Goal: Find specific page/section: Find specific page/section

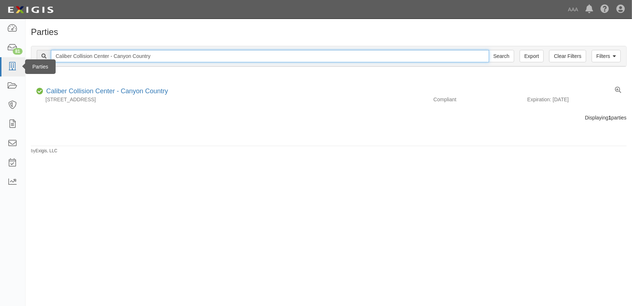
drag, startPoint x: 24, startPoint y: 59, endPoint x: 19, endPoint y: 59, distance: 4.7
click at [19, 59] on body "Toggle navigation Dashboard 81 Inbox Parties Agreements Coverages Documents Mes…" at bounding box center [316, 148] width 632 height 297
paste input "Valencia"
type input "Caliber Collision Center - Valencia"
click at [489, 50] on input "Search" at bounding box center [501, 56] width 25 height 12
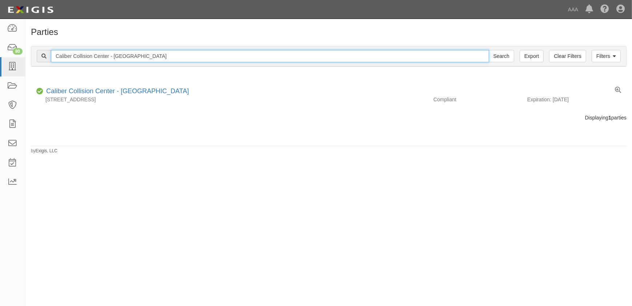
drag, startPoint x: 55, startPoint y: 51, endPoint x: -40, endPoint y: 51, distance: 94.9
click at [0, 51] on html "Toggle navigation Dashboard 80 Inbox Parties Agreements Coverages Documents Mes…" at bounding box center [316, 148] width 632 height 297
paste input "Burbank Victory"
click at [155, 53] on input "Caliber Collision Center - Burbank Victory" at bounding box center [270, 56] width 438 height 12
type input "Caliber Collision Center - Burbank Victory"
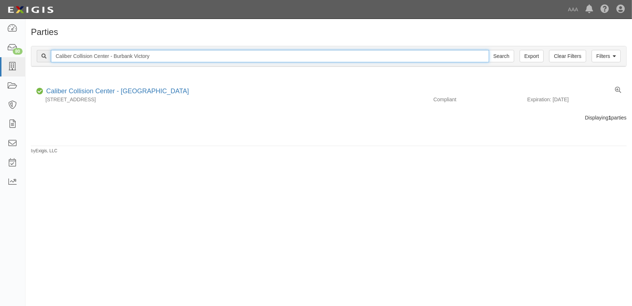
click at [489, 50] on input "Search" at bounding box center [501, 56] width 25 height 12
drag, startPoint x: 185, startPoint y: 56, endPoint x: 4, endPoint y: 53, distance: 181.5
click at [4, 53] on body "Toggle navigation Dashboard 80 Inbox Parties Agreements Coverages Documents Mes…" at bounding box center [316, 148] width 632 height 297
paste input "Fix Auto - [GEOGRAPHIC_DATA]"
type input "Fix Auto - [GEOGRAPHIC_DATA]"
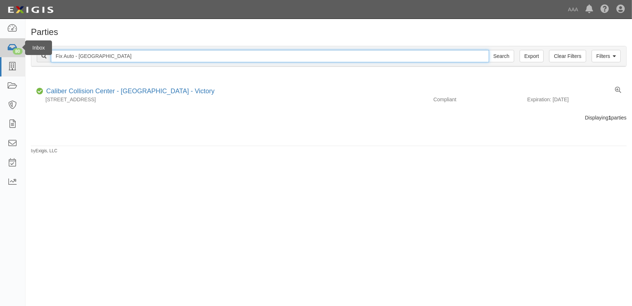
click at [489, 50] on input "Search" at bounding box center [501, 56] width 25 height 12
drag, startPoint x: 114, startPoint y: 57, endPoint x: 15, endPoint y: 53, distance: 99.0
click at [15, 53] on body "Toggle navigation Dashboard 80 Inbox Parties Agreements Coverages Documents Mes…" at bounding box center [316, 148] width 632 height 297
paste input "Caliber Collision Center - El Cajon - East Main St"
type input "Caliber Collision Center - El Cajon - East Main St"
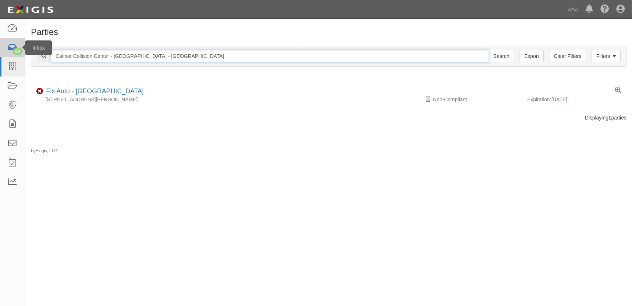
click at [489, 50] on input "Search" at bounding box center [501, 56] width 25 height 12
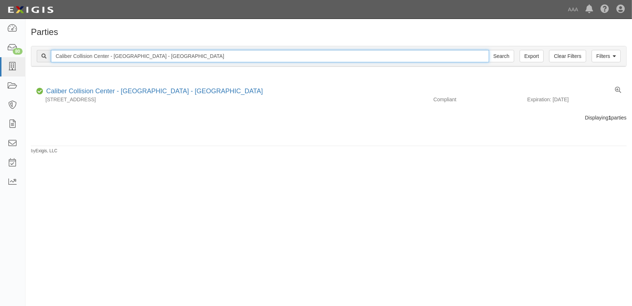
drag, startPoint x: 194, startPoint y: 51, endPoint x: 43, endPoint y: 55, distance: 151.0
click at [44, 55] on div "Caliber Collision Center - El Cajon - East Main St Search" at bounding box center [276, 56] width 478 height 12
paste input "Chino"
click at [139, 56] on input "Caliber Collision Center - Chino" at bounding box center [270, 56] width 438 height 12
type input "Caliber Collision Center - Chino"
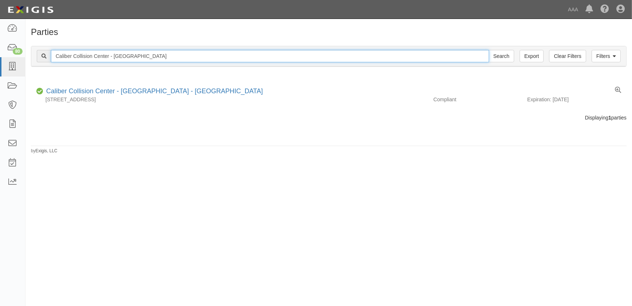
click at [489, 50] on input "Search" at bounding box center [501, 56] width 25 height 12
drag, startPoint x: 90, startPoint y: 56, endPoint x: -30, endPoint y: 52, distance: 120.5
click at [0, 52] on html "Toggle navigation Dashboard 80 Inbox Parties Agreements Coverages Documents Mes…" at bounding box center [316, 148] width 632 height 297
paste input "laremont"
type input "Caliber Collision Center - Claremont"
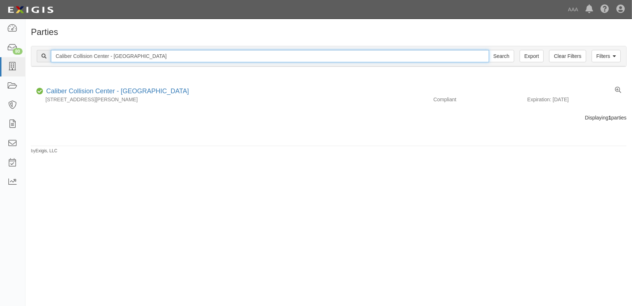
click at [489, 50] on input "Search" at bounding box center [501, 56] width 25 height 12
drag, startPoint x: 153, startPoint y: 54, endPoint x: 0, endPoint y: 49, distance: 153.6
click at [0, 50] on body "Toggle navigation Dashboard 80 Inbox Parties Agreements Coverages Documents Mes…" at bounding box center [316, 148] width 632 height 297
paste input "Walnu"
type input "Caliber Collision Center - Walnut"
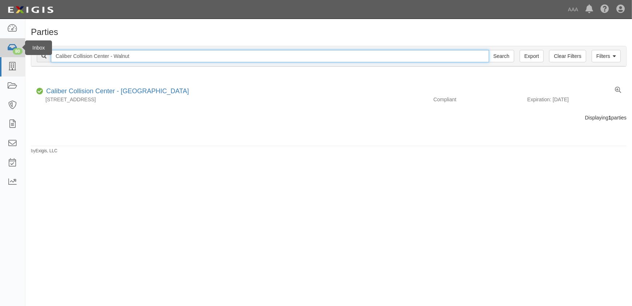
click at [489, 50] on input "Search" at bounding box center [501, 56] width 25 height 12
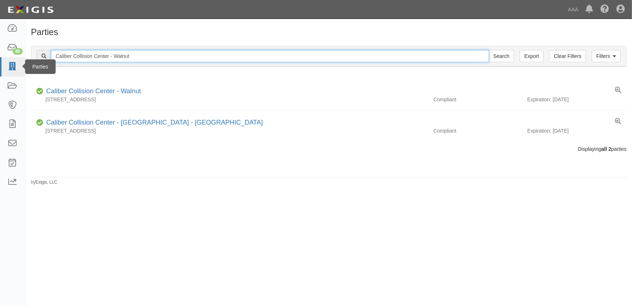
drag, startPoint x: 160, startPoint y: 55, endPoint x: 1, endPoint y: 60, distance: 159.4
click at [1, 60] on body "Toggle navigation Dashboard 80 Inbox Parties Agreements Coverages Documents Mes…" at bounding box center [316, 148] width 632 height 297
paste input "Hollywood"
click at [143, 56] on input "Caliber Collision Center - Hollywood" at bounding box center [270, 56] width 438 height 12
type input "Caliber Collision Center - Hollywood"
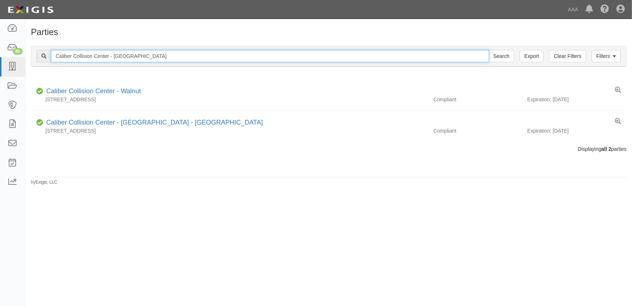
click at [489, 50] on input "Search" at bounding box center [501, 56] width 25 height 12
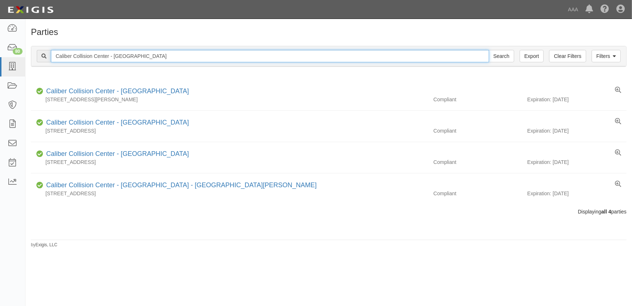
drag, startPoint x: 147, startPoint y: 55, endPoint x: 38, endPoint y: 55, distance: 109.1
click at [38, 55] on div "Caliber Collision Center - Hollywood Search" at bounding box center [276, 56] width 478 height 12
paste input "Irvine"
type input "Caliber Collision Center - [GEOGRAPHIC_DATA]"
click at [489, 50] on input "Search" at bounding box center [501, 56] width 25 height 12
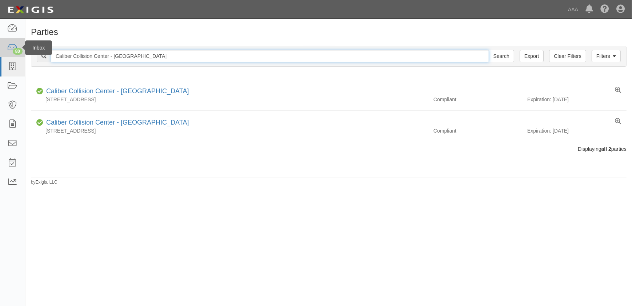
drag, startPoint x: 149, startPoint y: 51, endPoint x: 18, endPoint y: 56, distance: 131.4
click at [19, 56] on body "Toggle navigation Dashboard 80 Inbox Parties Agreements Coverages Documents Mes…" at bounding box center [316, 148] width 632 height 297
paste input "Costa Mesa ([GEOGRAPHIC_DATA])"
click at [188, 55] on input "Caliber Collision Center - Costa Mesa (Pomona Ave)" at bounding box center [270, 56] width 438 height 12
drag, startPoint x: 188, startPoint y: 55, endPoint x: 143, endPoint y: 56, distance: 45.5
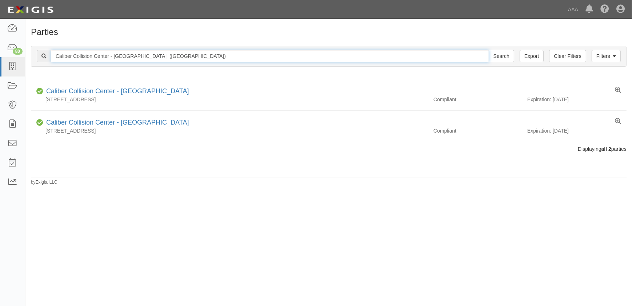
click at [143, 56] on input "Caliber Collision Center - Costa Mesa (Pomona Ave)" at bounding box center [270, 56] width 438 height 12
type input "Caliber Collision Center - [GEOGRAPHIC_DATA]"
click at [489, 50] on input "Search" at bounding box center [501, 56] width 25 height 12
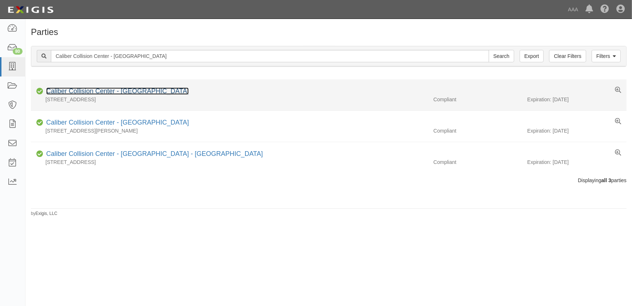
click at [123, 94] on link "Caliber Collision Center - [GEOGRAPHIC_DATA]" at bounding box center [117, 90] width 143 height 7
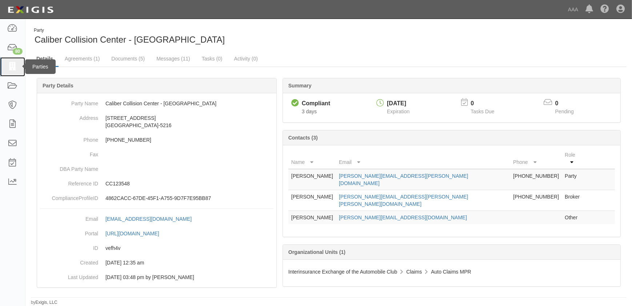
click at [11, 68] on icon at bounding box center [12, 67] width 10 height 8
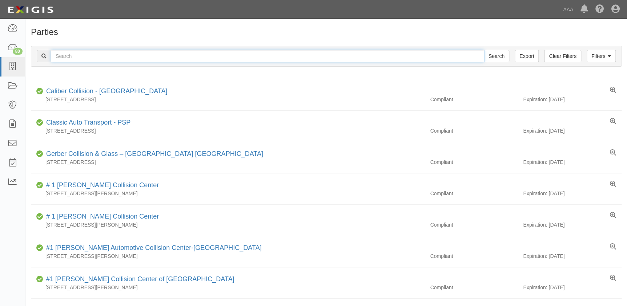
click at [106, 52] on input "text" at bounding box center [268, 56] width 434 height 12
paste input "Caliber Collision Center - Fountain Valley"
type input "Caliber Collision Center - Fountain Valley"
click at [484, 50] on input "Search" at bounding box center [496, 56] width 25 height 12
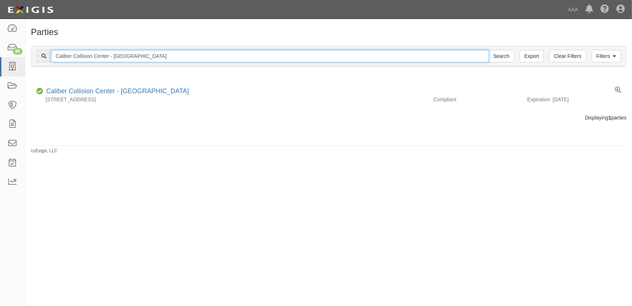
drag, startPoint x: 162, startPoint y: 57, endPoint x: 43, endPoint y: 58, distance: 118.9
click at [43, 58] on div "Caliber Collision Center - Fountain Valley Search" at bounding box center [276, 56] width 478 height 12
paste input "Mission Viejo"
type input "Caliber Collision Center - Mission Viejo"
click at [489, 50] on input "Search" at bounding box center [501, 56] width 25 height 12
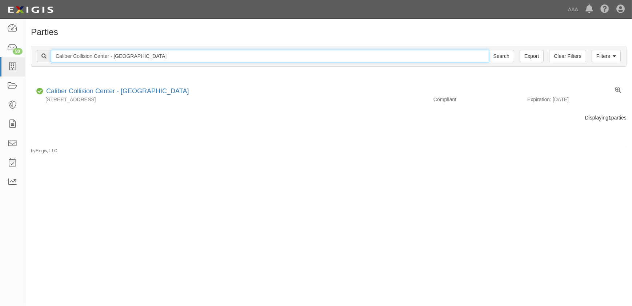
drag, startPoint x: 153, startPoint y: 53, endPoint x: 45, endPoint y: 56, distance: 107.7
click at [45, 56] on div "Caliber Collision Center - Mission Viejo Search" at bounding box center [276, 56] width 478 height 12
paste input "Vista"
type input "Caliber Collision Center - Vista"
click at [489, 50] on input "Search" at bounding box center [501, 56] width 25 height 12
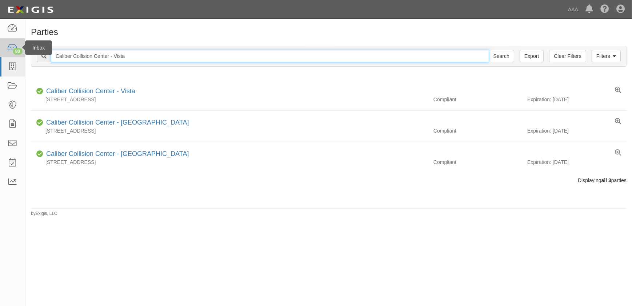
drag, startPoint x: 138, startPoint y: 56, endPoint x: 7, endPoint y: 55, distance: 130.6
click at [8, 56] on body "Toggle navigation Dashboard 80 Inbox Parties Agreements Coverages Documents Mes…" at bounding box center [316, 148] width 632 height 297
paste input "La Mes"
type input "Caliber Collision Center - [GEOGRAPHIC_DATA]"
click at [489, 50] on input "Search" at bounding box center [501, 56] width 25 height 12
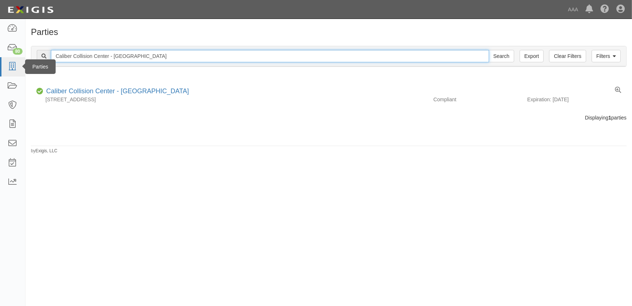
drag, startPoint x: 72, startPoint y: 57, endPoint x: 15, endPoint y: 57, distance: 57.5
click at [15, 57] on body "Toggle navigation Dashboard 80 Inbox Parties Agreements Coverages Documents Mes…" at bounding box center [316, 148] width 632 height 297
paste input "Downtown San Diego"
type input "Caliber Collision Center - Downtown San Diego"
click at [489, 50] on input "Search" at bounding box center [501, 56] width 25 height 12
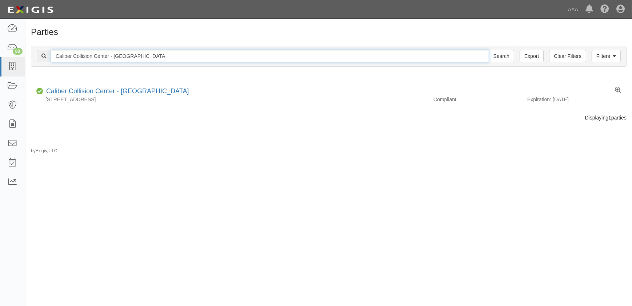
drag, startPoint x: 167, startPoint y: 56, endPoint x: 36, endPoint y: 56, distance: 131.7
click at [36, 56] on div "Filters Clear Filters Export Caliber Collision Center - Downtown San Diego Sear…" at bounding box center [328, 56] width 595 height 20
paste input "Miramar"
type input "Caliber Collision Center - Miramar"
click at [489, 50] on input "Search" at bounding box center [501, 56] width 25 height 12
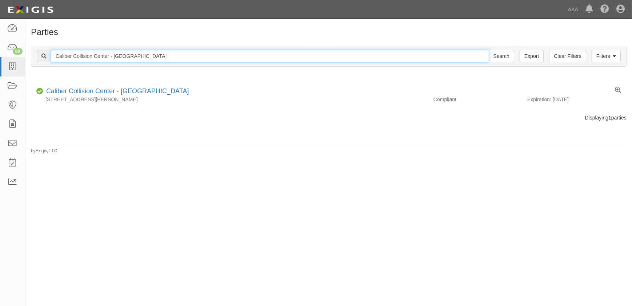
drag, startPoint x: 140, startPoint y: 57, endPoint x: 29, endPoint y: 61, distance: 111.4
click at [29, 61] on div "Filters Clear Filters Export Caliber Collision Center - [GEOGRAPHIC_DATA] Searc…" at bounding box center [328, 56] width 607 height 33
paste input "Carlsbad"
type input "Caliber Collision Center - [GEOGRAPHIC_DATA]"
click at [489, 50] on input "Search" at bounding box center [501, 56] width 25 height 12
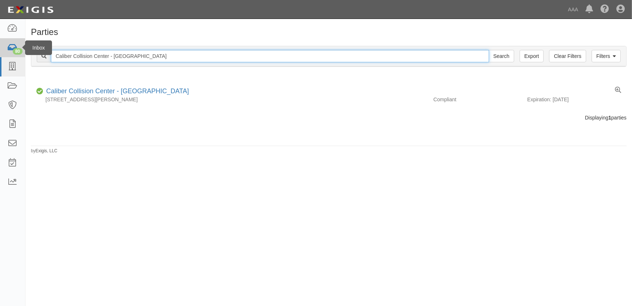
drag, startPoint x: 146, startPoint y: 53, endPoint x: 9, endPoint y: 55, distance: 137.1
click at [9, 55] on body "Toggle navigation Dashboard 80 Inbox Parties Agreements Coverages Documents Mes…" at bounding box center [316, 148] width 632 height 297
paste input "Mira Mesa"
type input "Caliber Collision Center - Mira Mesa"
click at [489, 50] on input "Search" at bounding box center [501, 56] width 25 height 12
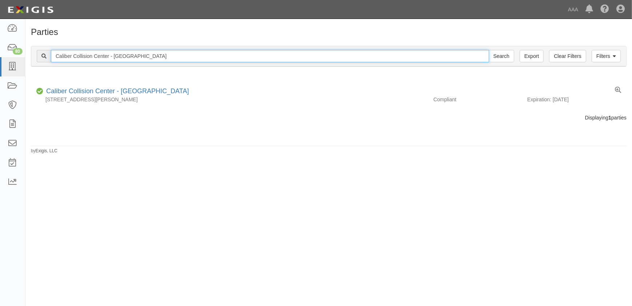
drag, startPoint x: 138, startPoint y: 56, endPoint x: 40, endPoint y: 57, distance: 98.6
click at [40, 57] on div "Caliber Collision Center - Mira Mesa Search" at bounding box center [276, 56] width 478 height 12
paste input "Kearny Mesa"
type input "Caliber Collision Center - Kearny Mesa"
click at [489, 50] on input "Search" at bounding box center [501, 56] width 25 height 12
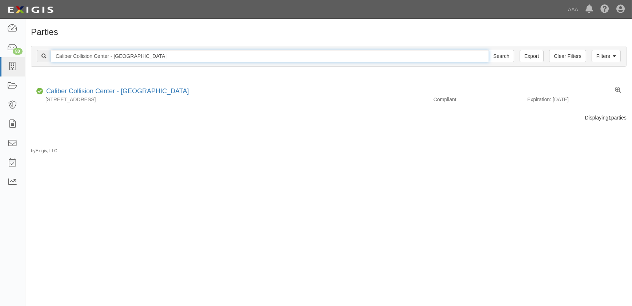
drag, startPoint x: 124, startPoint y: 53, endPoint x: 45, endPoint y: 52, distance: 79.3
click at [45, 52] on div "Caliber Collision Center - Kearny Mesa Search" at bounding box center [276, 56] width 478 height 12
paste input "Escondido"
type input "Caliber Collision Center - Escondido"
click at [489, 50] on input "Search" at bounding box center [501, 56] width 25 height 12
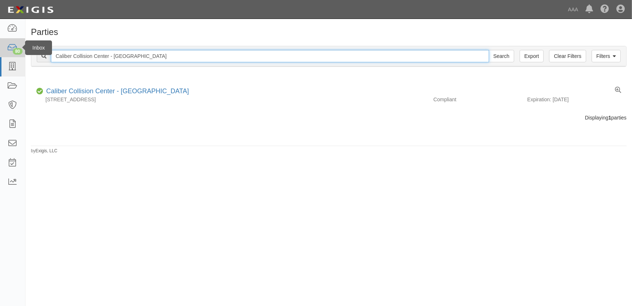
drag, startPoint x: 155, startPoint y: 52, endPoint x: 21, endPoint y: 54, distance: 133.5
click at [22, 54] on body "Toggle navigation Dashboard 80 Inbox Parties Agreements Coverages Documents Mes…" at bounding box center [316, 148] width 632 height 297
paste input "La Cienega"
type input "Caliber Collision Center - [GEOGRAPHIC_DATA]"
click at [489, 50] on input "Search" at bounding box center [501, 56] width 25 height 12
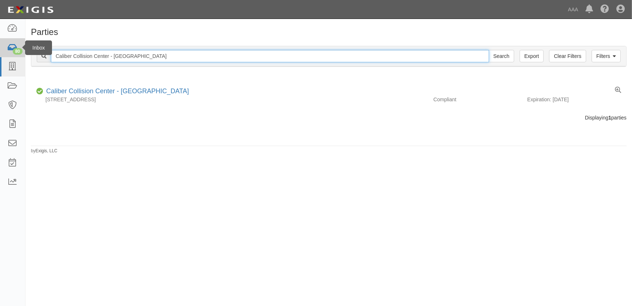
drag, startPoint x: 57, startPoint y: 56, endPoint x: 9, endPoint y: 55, distance: 48.4
click at [9, 55] on body "Toggle navigation Dashboard 80 Inbox Parties Agreements Coverages Documents Mes…" at bounding box center [316, 148] width 632 height 297
paste input "Cathedral City"
type input "Caliber Collision Center - Cathedral City"
click at [489, 50] on input "Search" at bounding box center [501, 56] width 25 height 12
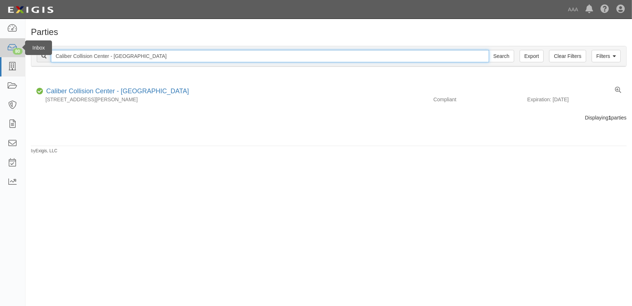
drag, startPoint x: 171, startPoint y: 50, endPoint x: 15, endPoint y: 56, distance: 156.1
click at [15, 56] on body "Toggle navigation Dashboard 80 Inbox Parties Agreements Coverages Documents Mes…" at bounding box center [316, 148] width 632 height 297
paste input "Indio"
type input "Caliber Collision Center - Indio"
click at [489, 50] on input "Search" at bounding box center [501, 56] width 25 height 12
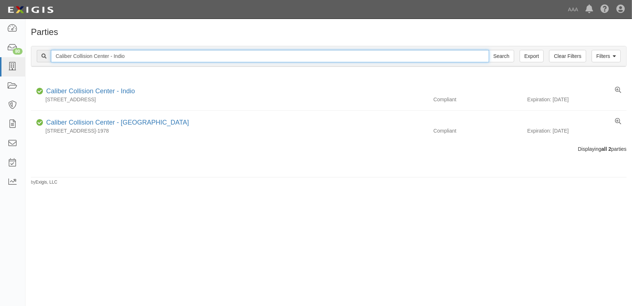
drag, startPoint x: 108, startPoint y: 57, endPoint x: -14, endPoint y: 56, distance: 122.2
click at [0, 56] on html "Toggle navigation Dashboard 80 Inbox Parties Agreements Coverages Documents Mes…" at bounding box center [316, 148] width 632 height 297
paste input "Hesperia"
type input "Caliber Collision Center - Hesperia"
click at [489, 50] on input "Search" at bounding box center [501, 56] width 25 height 12
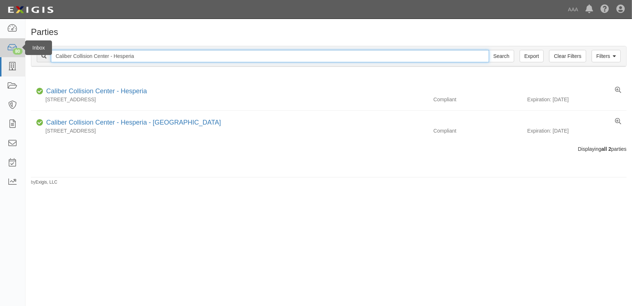
drag, startPoint x: 146, startPoint y: 54, endPoint x: 3, endPoint y: 52, distance: 143.0
click at [3, 52] on body "Toggle navigation Dashboard 80 Inbox Parties Agreements Coverages Documents Mes…" at bounding box center [316, 148] width 632 height 297
paste input "European Body Shop"
type input "Caliber Collision Center - European Body Shop"
click at [489, 50] on input "Search" at bounding box center [501, 56] width 25 height 12
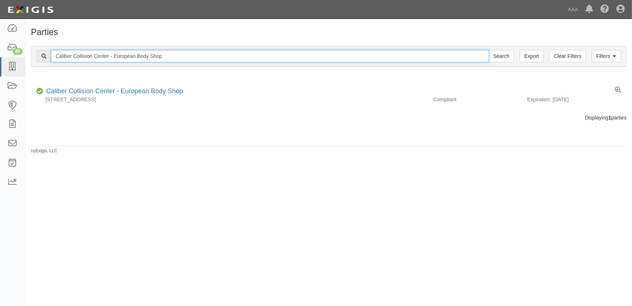
drag, startPoint x: 149, startPoint y: 52, endPoint x: -3, endPoint y: 47, distance: 151.8
click at [0, 47] on html "Toggle navigation Dashboard 80 Inbox Parties Agreements Coverages Documents Mes…" at bounding box center [316, 148] width 632 height 297
paste input "Glendale"
type input "Caliber Collision Center - Glendale"
click at [489, 50] on input "Search" at bounding box center [501, 56] width 25 height 12
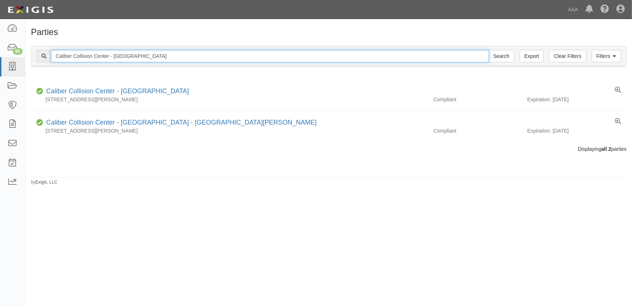
drag, startPoint x: 142, startPoint y: 57, endPoint x: -14, endPoint y: 57, distance: 156.0
click at [0, 57] on html "Toggle navigation Dashboard 80 Inbox Parties Agreements Coverages Documents Mes…" at bounding box center [316, 148] width 632 height 297
paste input "- San Antonio IH 10"
type input "Caliber Collision - [GEOGRAPHIC_DATA] IH 10"
click at [489, 50] on input "Search" at bounding box center [501, 56] width 25 height 12
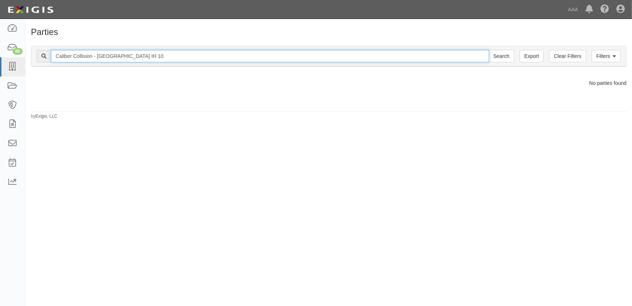
drag, startPoint x: 148, startPoint y: 55, endPoint x: 125, endPoint y: 56, distance: 23.3
click at [125, 56] on input "Caliber Collision - [GEOGRAPHIC_DATA] IH 10" at bounding box center [270, 56] width 438 height 12
type input "Caliber Collision - [GEOGRAPHIC_DATA]"
click at [489, 50] on input "Search" at bounding box center [501, 56] width 25 height 12
drag, startPoint x: 125, startPoint y: 56, endPoint x: 98, endPoint y: 56, distance: 26.9
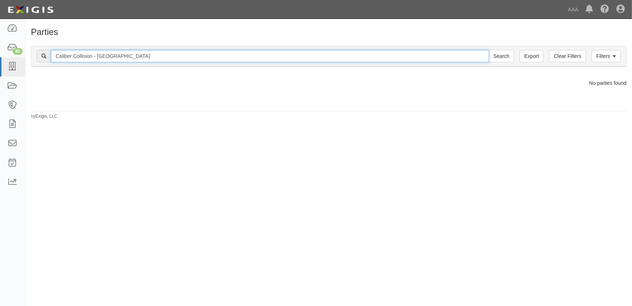
click at [98, 56] on input "Caliber Collision - San Antonio" at bounding box center [270, 56] width 438 height 12
type input "Caliber Collision - ih"
click at [489, 50] on input "Search" at bounding box center [501, 56] width 25 height 12
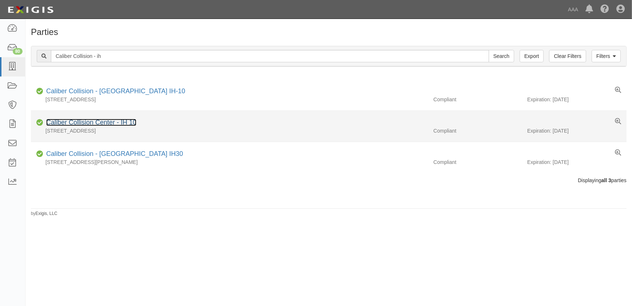
click at [110, 124] on link "Caliber Collision Center - IH 10" at bounding box center [91, 122] width 90 height 7
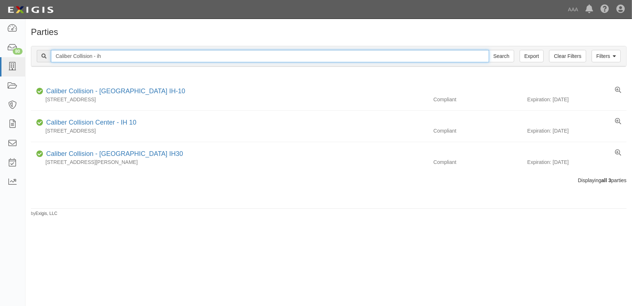
drag, startPoint x: 125, startPoint y: 54, endPoint x: 32, endPoint y: 57, distance: 93.2
click at [32, 57] on div "Filters Clear Filters Export Caliber Collision - ih Search Filters" at bounding box center [328, 56] width 595 height 20
paste input "Center - Goleta"
click at [145, 57] on input "Caliber Collision Center - Goleta" at bounding box center [270, 56] width 438 height 12
type input "Caliber Collision Center - Goleta"
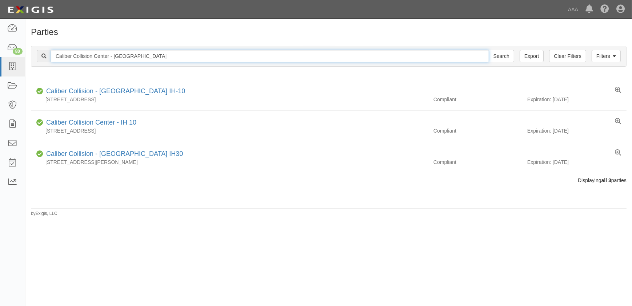
click at [489, 50] on input "Search" at bounding box center [501, 56] width 25 height 12
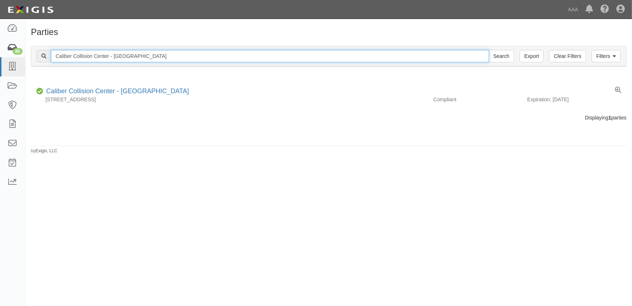
drag, startPoint x: 179, startPoint y: 55, endPoint x: -10, endPoint y: 55, distance: 189.5
click at [0, 55] on html "Toggle navigation Dashboard 80 Inbox Parties Agreements Coverages Documents Mes…" at bounding box center [316, 148] width 632 height 297
paste input "Visalia North"
type input "Caliber Collision Center - [GEOGRAPHIC_DATA]"
click at [489, 50] on input "Search" at bounding box center [501, 56] width 25 height 12
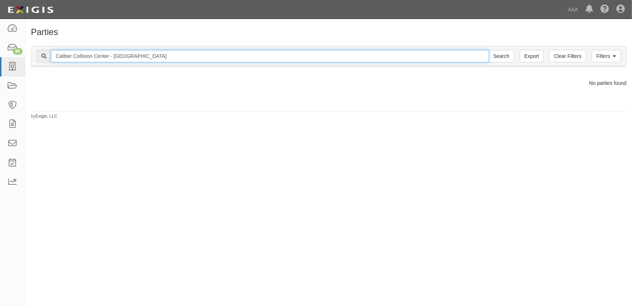
drag, startPoint x: 161, startPoint y: 57, endPoint x: 130, endPoint y: 56, distance: 30.9
click at [130, 56] on input "Caliber Collision Center - [GEOGRAPHIC_DATA]" at bounding box center [270, 56] width 438 height 12
click at [489, 50] on input "Search" at bounding box center [501, 56] width 25 height 12
type input "Caliber Collision Center - [GEOGRAPHIC_DATA] ."
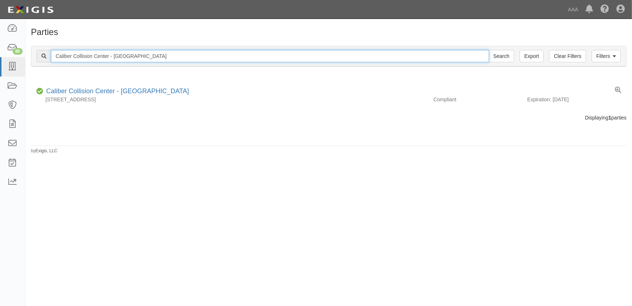
click at [148, 58] on input "Caliber Collision Center - [GEOGRAPHIC_DATA]" at bounding box center [270, 56] width 438 height 12
click at [489, 50] on input "Search" at bounding box center [501, 56] width 25 height 12
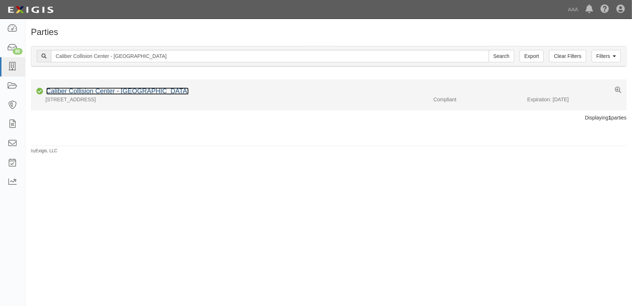
click at [129, 92] on link "Caliber Collision Center - [GEOGRAPHIC_DATA]" at bounding box center [117, 90] width 143 height 7
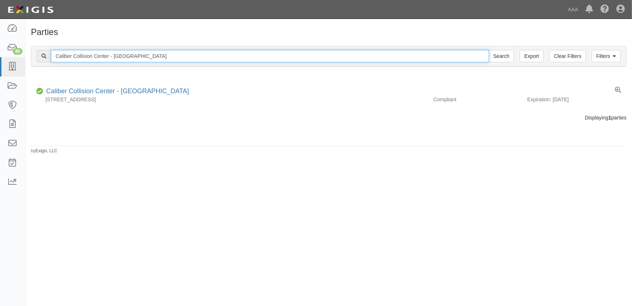
drag, startPoint x: 145, startPoint y: 54, endPoint x: 115, endPoint y: 56, distance: 30.6
click at [115, 56] on input "Caliber Collision Center - Visalia" at bounding box center [270, 56] width 438 height 12
type input "Caliber Collision Center -north"
click at [489, 50] on input "Search" at bounding box center [501, 56] width 25 height 12
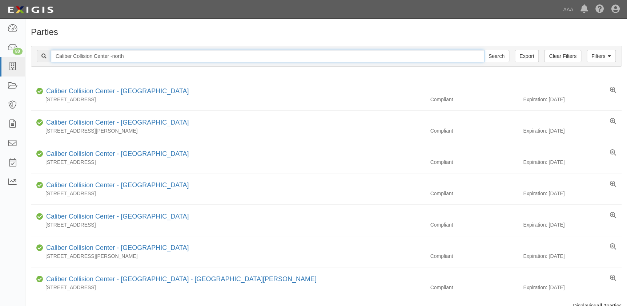
click at [144, 51] on input "Caliber Collision Center -north" at bounding box center [268, 56] width 434 height 12
type input "Caliber Collision Center -north visalia"
click at [484, 50] on input "Search" at bounding box center [496, 56] width 25 height 12
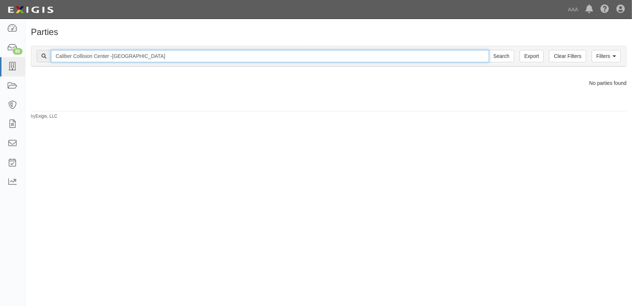
drag, startPoint x: 148, startPoint y: 58, endPoint x: 112, endPoint y: 58, distance: 36.0
click at [112, 58] on input "Caliber Collision Center -north visalia" at bounding box center [270, 56] width 438 height 12
type input "Caliber Collision Center - north visalia"
click at [489, 50] on input "Search" at bounding box center [501, 56] width 25 height 12
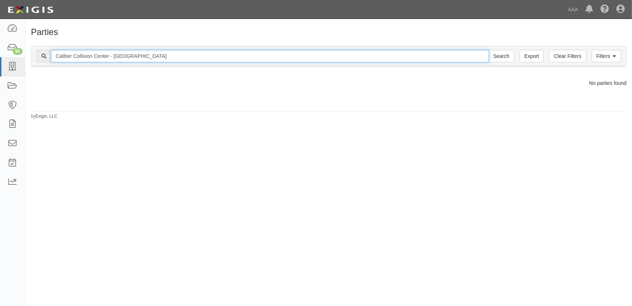
drag, startPoint x: 0, startPoint y: 0, endPoint x: 124, endPoint y: 55, distance: 135.8
click at [124, 55] on input "Caliber Collision Center - [GEOGRAPHIC_DATA]" at bounding box center [270, 56] width 438 height 12
type input "Caliber Collision Center - north"
click at [489, 50] on input "Search" at bounding box center [501, 56] width 25 height 12
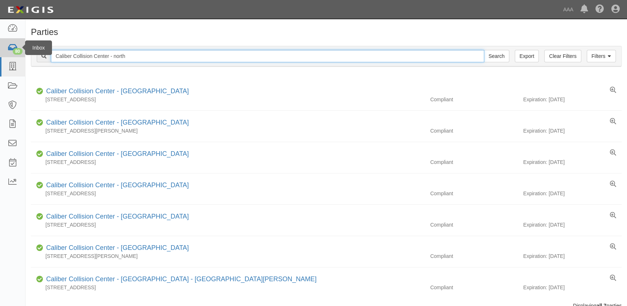
drag, startPoint x: 96, startPoint y: 56, endPoint x: 16, endPoint y: 54, distance: 79.7
click at [16, 54] on body "Toggle navigation Dashboard 80 Inbox Parties Agreements Coverages Documents Mes…" at bounding box center [313, 171] width 627 height 342
paste input "C610548"
type input "CC610548"
click at [484, 50] on input "Search" at bounding box center [496, 56] width 25 height 12
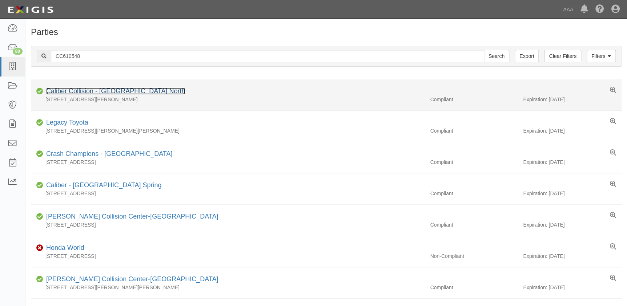
click at [102, 92] on link "Caliber Collision - Visalia North" at bounding box center [115, 90] width 139 height 7
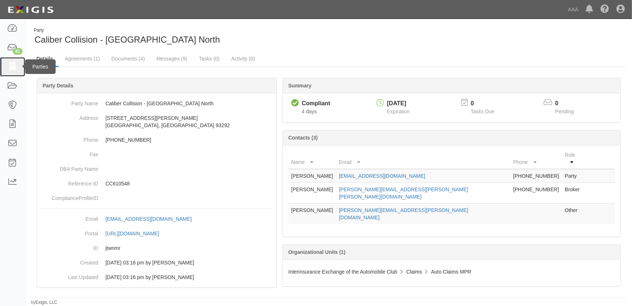
click at [12, 70] on icon at bounding box center [12, 67] width 10 height 8
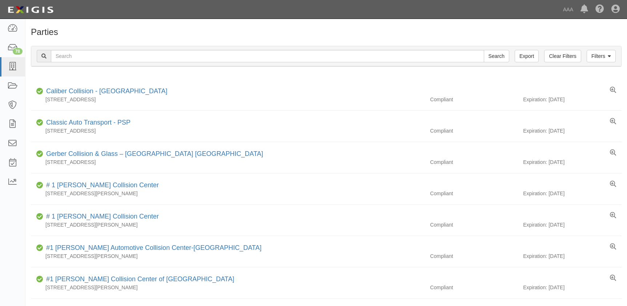
click at [118, 58] on input "text" at bounding box center [268, 56] width 434 height 12
type input "car crafter"
click at [484, 50] on input "Search" at bounding box center [496, 56] width 25 height 12
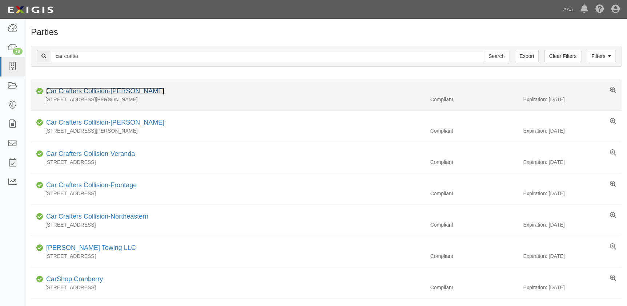
click at [87, 88] on link "Car Crafters Collision-Holly" at bounding box center [105, 90] width 118 height 7
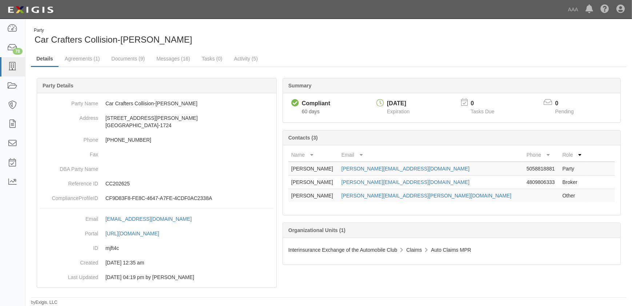
click at [310, 41] on div "Party Car Crafters Collision-Holly" at bounding box center [177, 36] width 292 height 19
click at [13, 68] on icon at bounding box center [12, 67] width 10 height 8
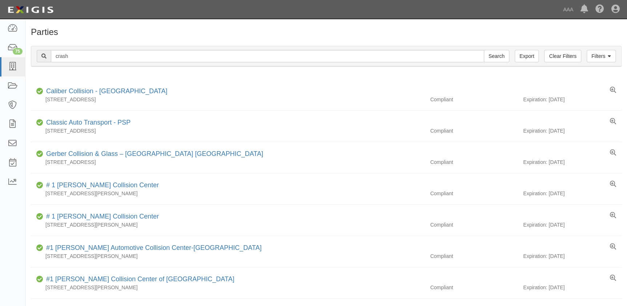
type input "crash"
click at [484, 50] on input "Search" at bounding box center [496, 56] width 25 height 12
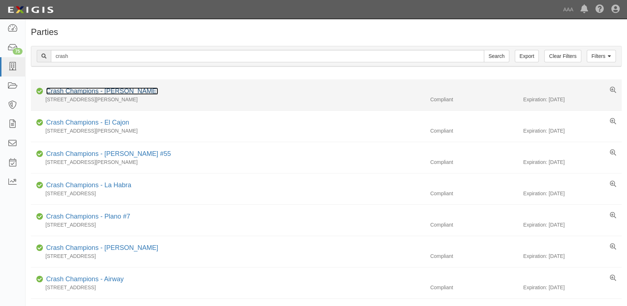
click at [99, 94] on link "Crash Champions - [PERSON_NAME]" at bounding box center [102, 90] width 112 height 7
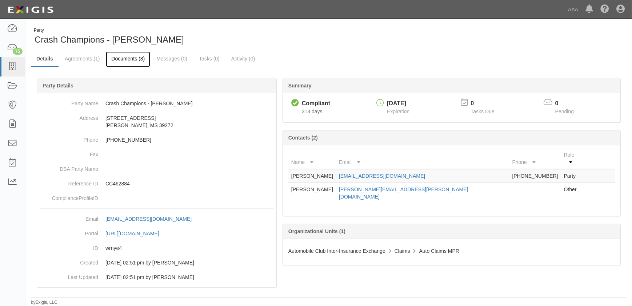
click at [127, 62] on link "Documents (3)" at bounding box center [128, 59] width 44 height 16
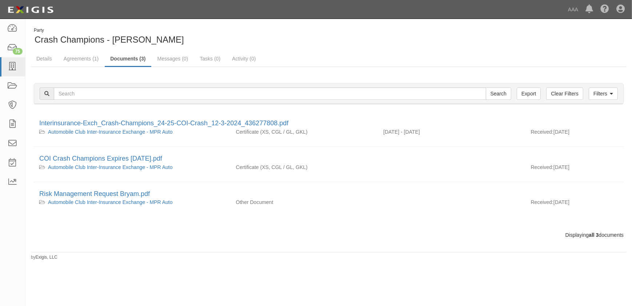
click at [125, 57] on link "Documents (3)" at bounding box center [128, 59] width 46 height 16
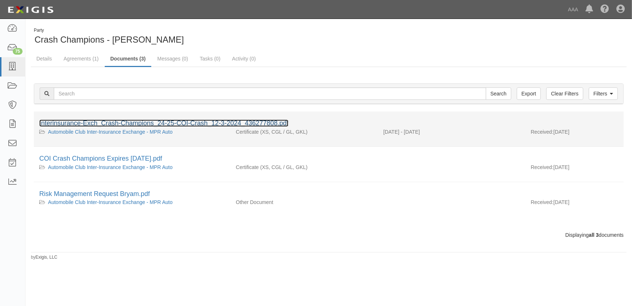
click at [132, 122] on link "Interinsurance-Exch_Crash-Champions_24-25-COI-Crash_12-3-2024_436277808.pdf" at bounding box center [163, 122] width 249 height 7
